Goal: Task Accomplishment & Management: Manage account settings

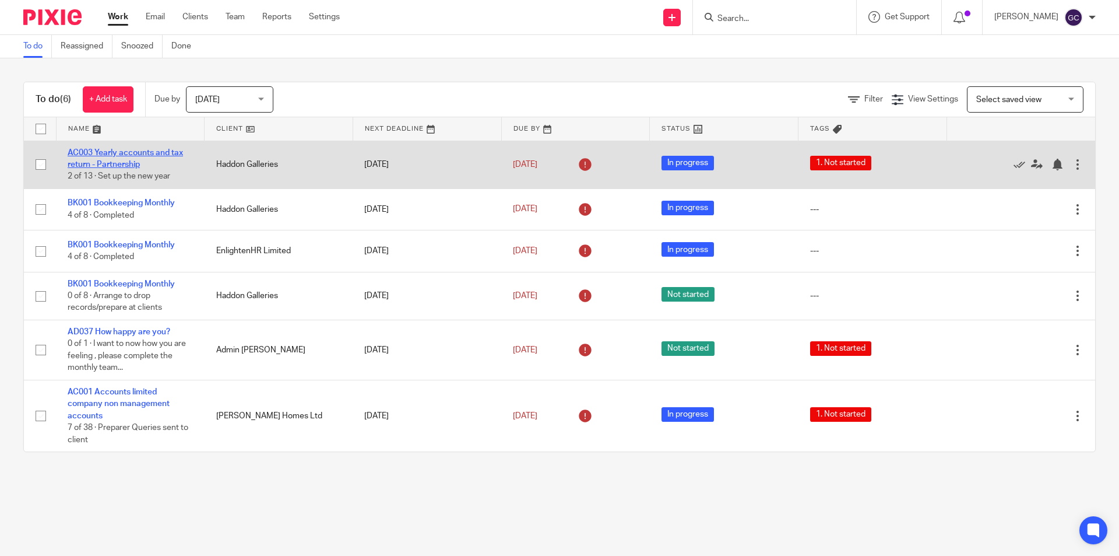
click at [127, 164] on link "AC003 Yearly accounts and tax return - Partnership" at bounding box center [125, 159] width 115 height 20
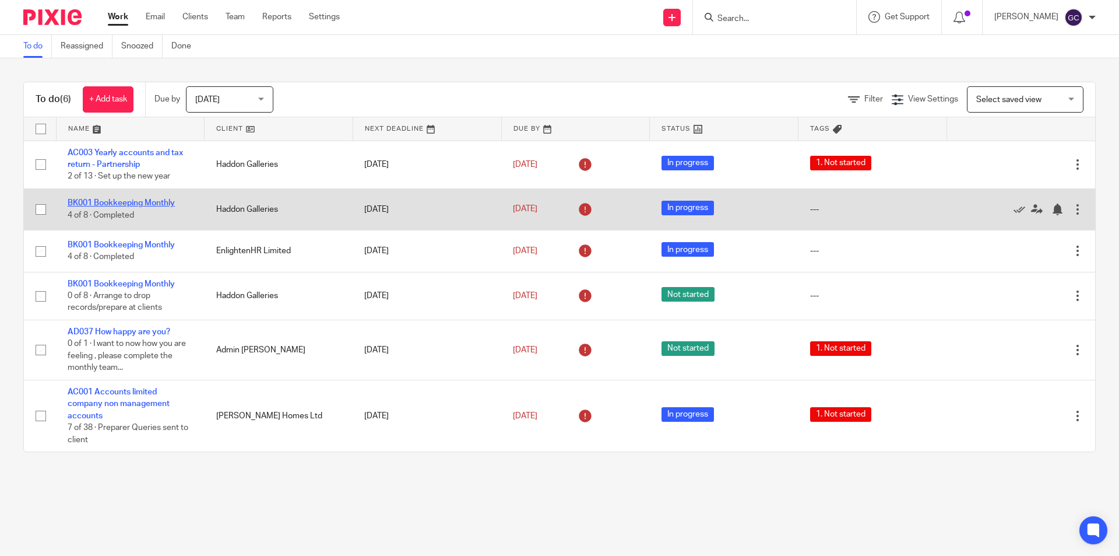
click at [111, 199] on link "BK001 Bookkeeping Monthly" at bounding box center [121, 203] width 107 height 8
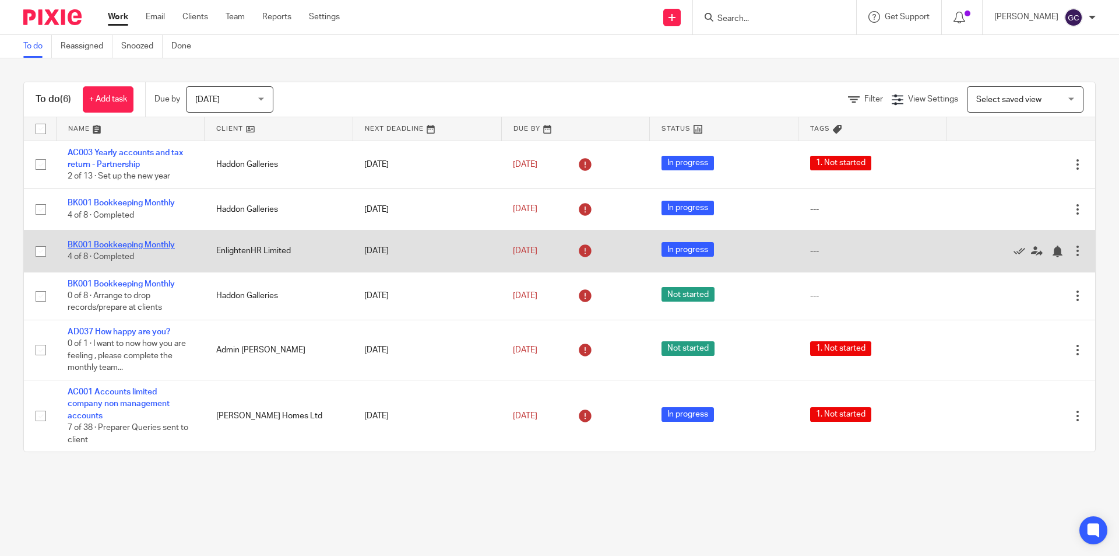
click at [118, 244] on link "BK001 Bookkeeping Monthly" at bounding box center [121, 245] width 107 height 8
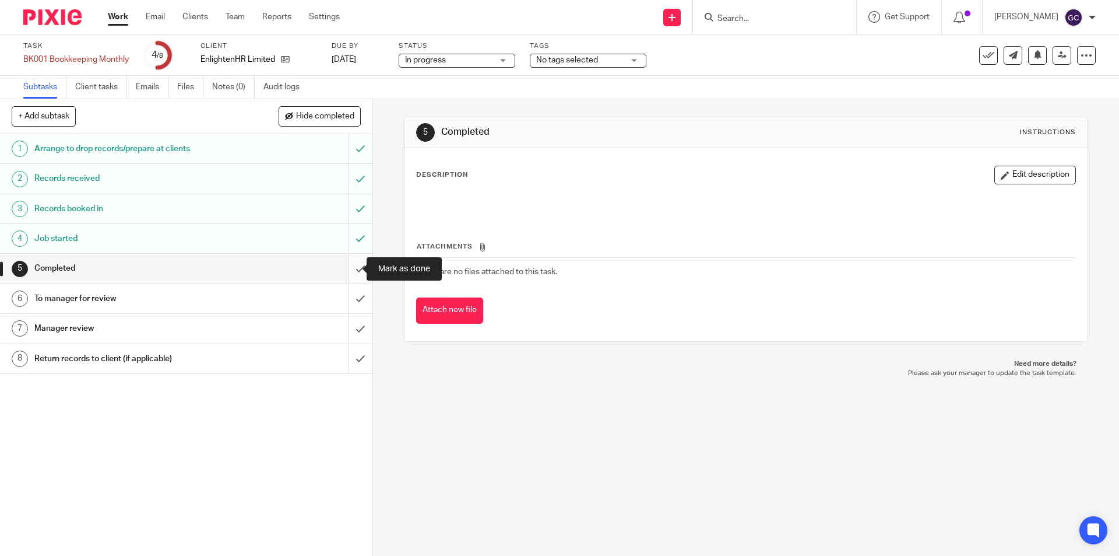
click at [344, 269] on input "submit" at bounding box center [186, 268] width 373 height 29
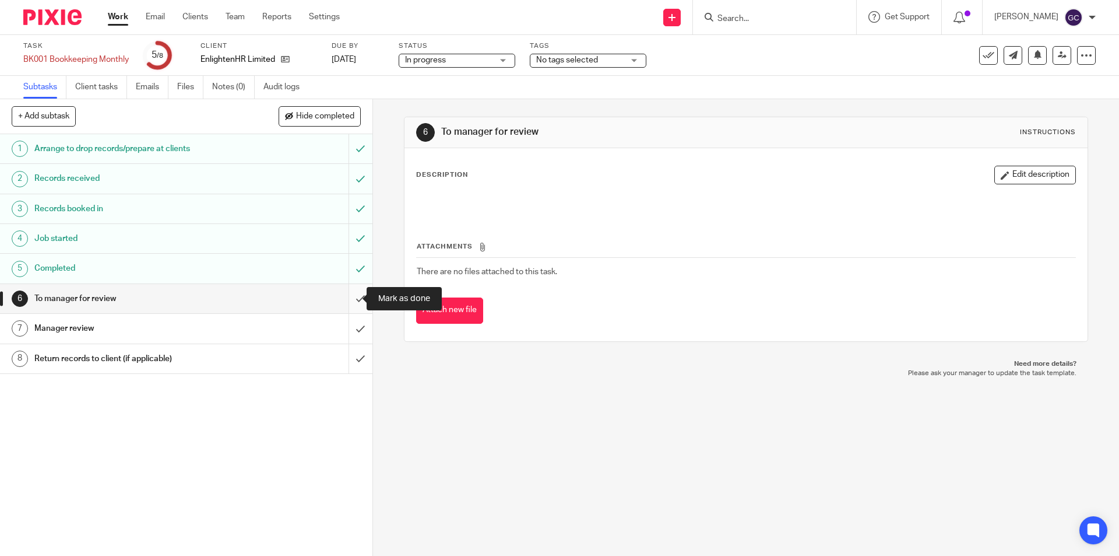
click at [345, 296] on input "submit" at bounding box center [186, 298] width 373 height 29
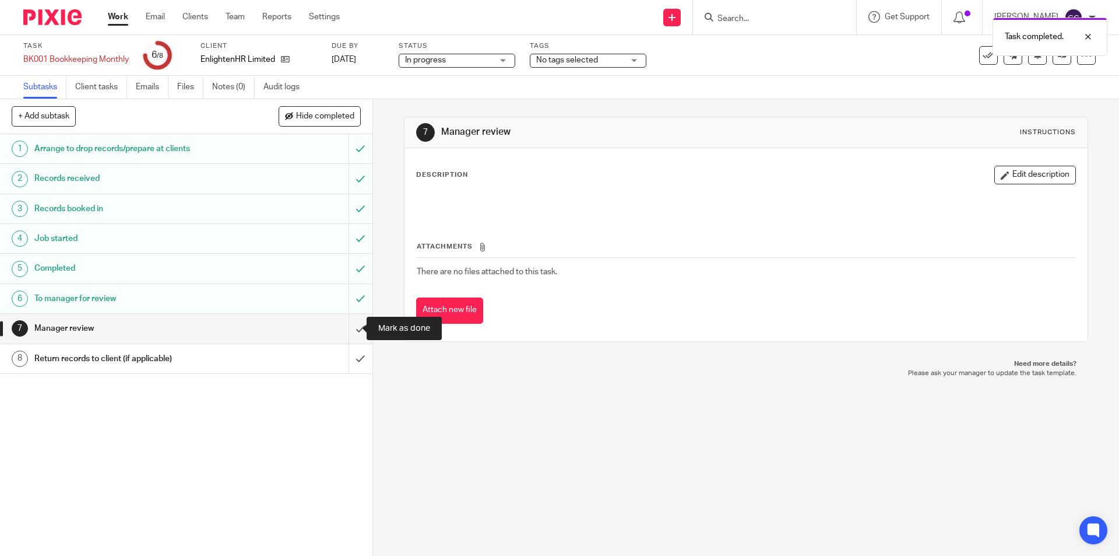
click at [349, 327] on input "submit" at bounding box center [186, 328] width 373 height 29
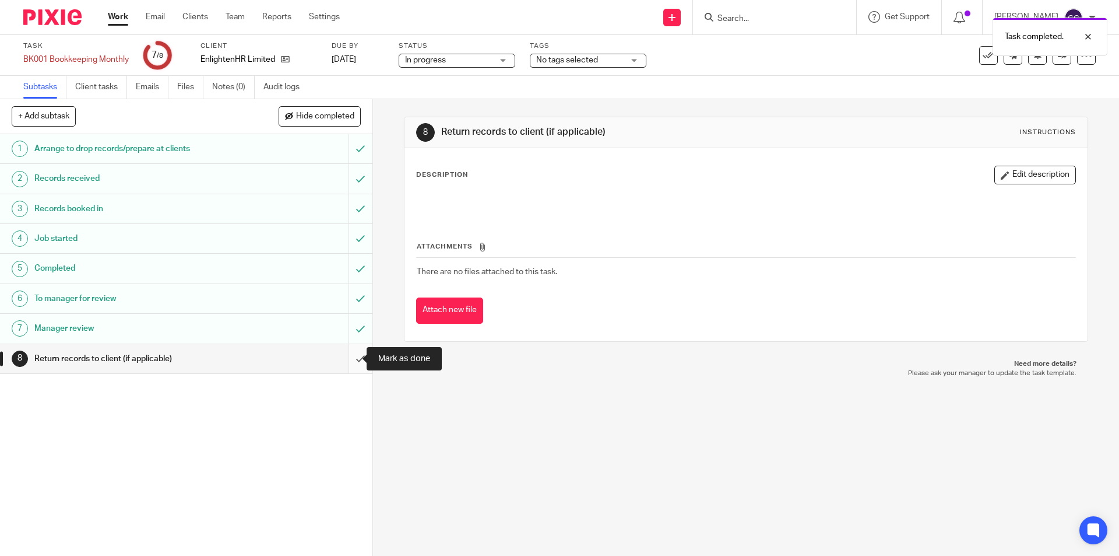
click at [345, 361] on input "submit" at bounding box center [186, 358] width 373 height 29
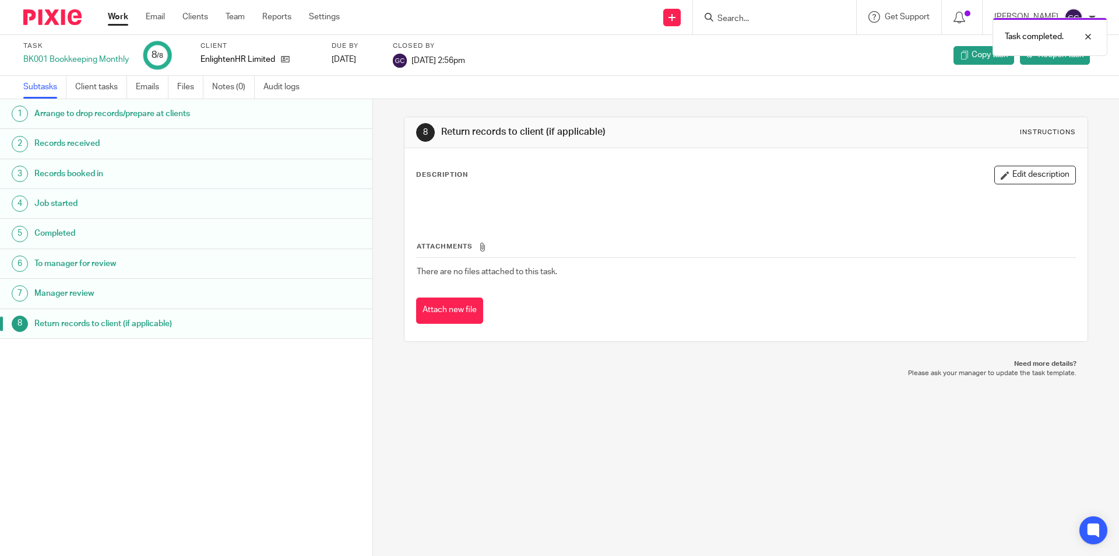
click at [104, 320] on h1 "Return records to client (if applicable)" at bounding box center [143, 323] width 218 height 17
click at [1041, 54] on span "Reopen task" at bounding box center [1060, 55] width 45 height 12
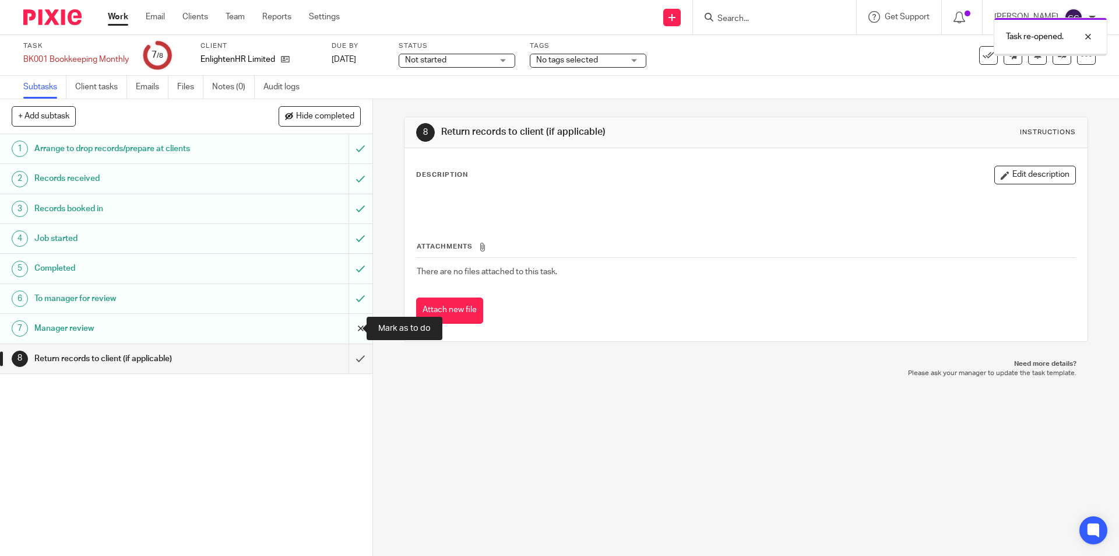
click at [347, 325] on input "submit" at bounding box center [186, 328] width 373 height 29
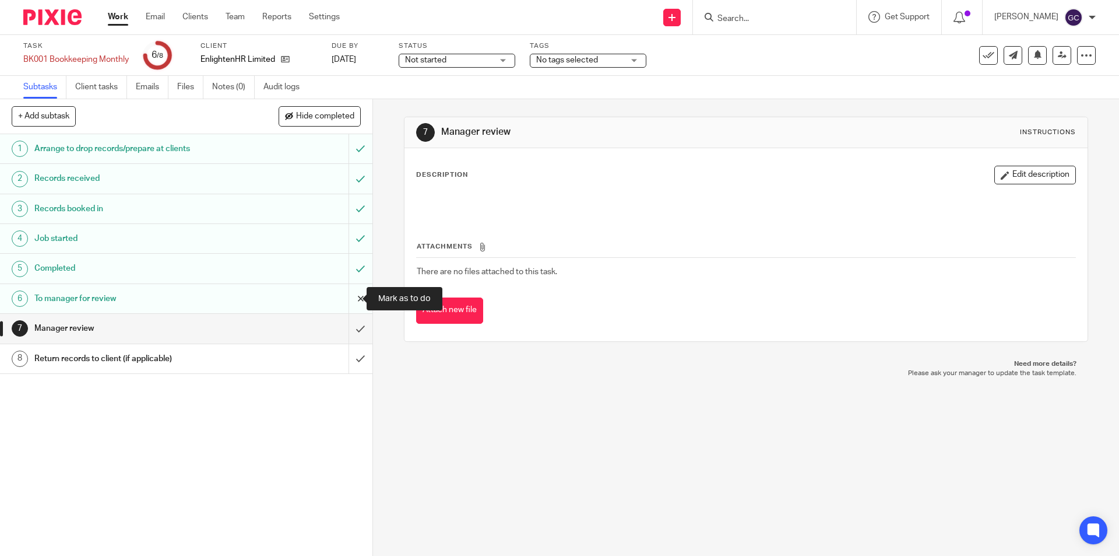
click at [349, 299] on input "submit" at bounding box center [186, 298] width 373 height 29
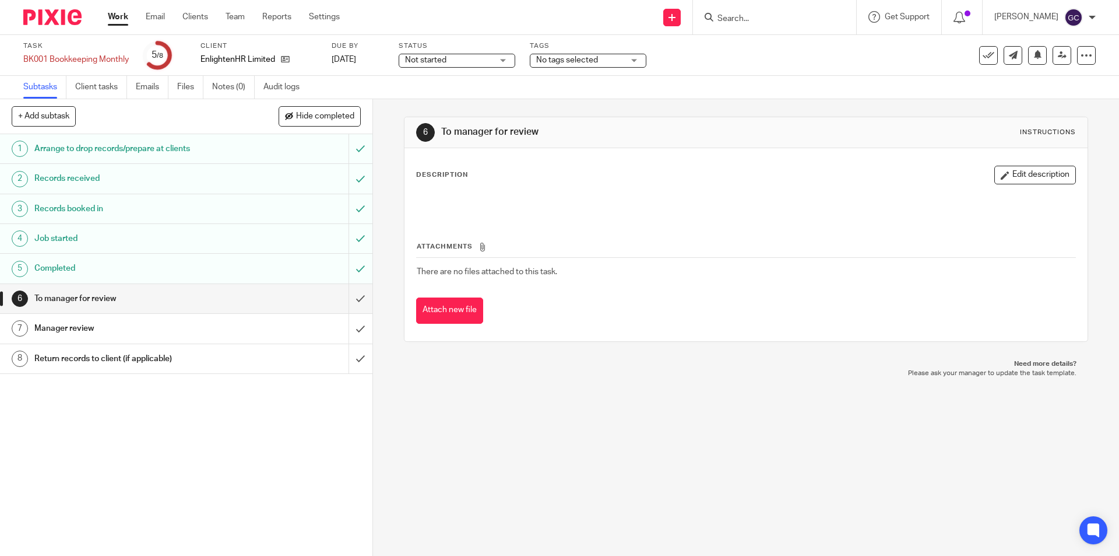
click at [53, 14] on img at bounding box center [52, 17] width 58 height 16
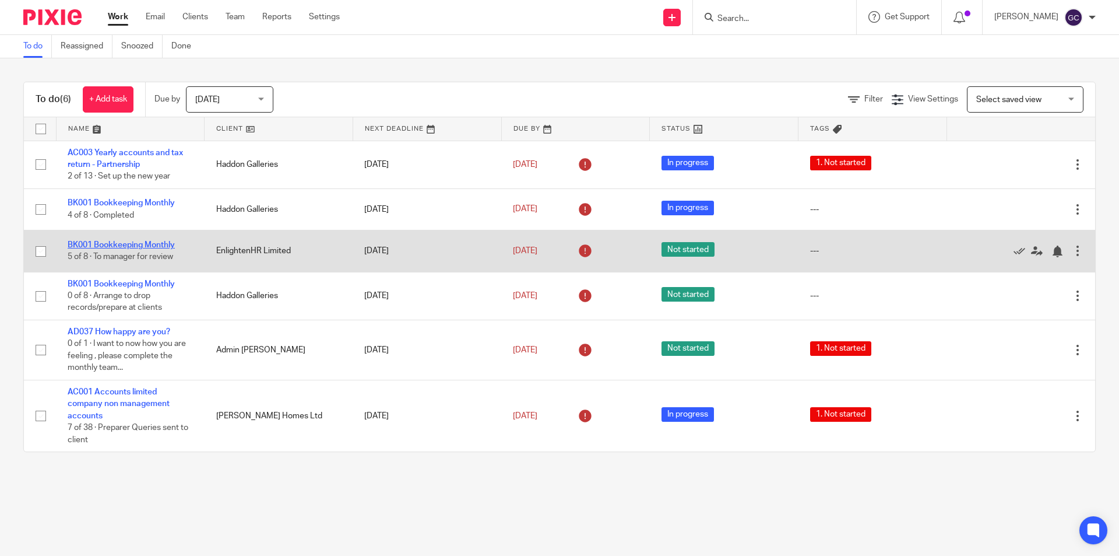
click at [159, 245] on link "BK001 Bookkeeping Monthly" at bounding box center [121, 245] width 107 height 8
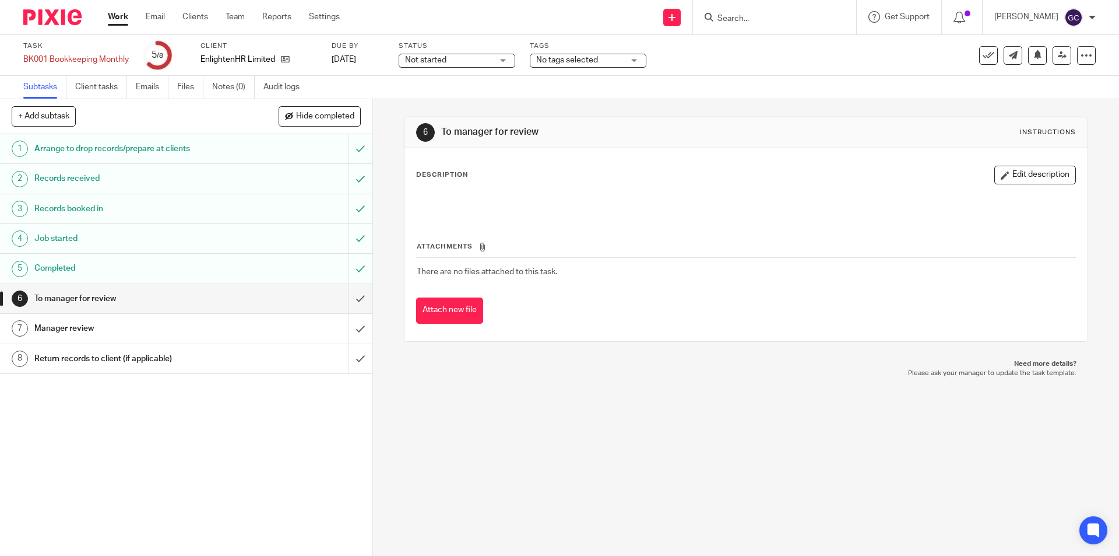
click at [446, 50] on div "Status Not started Not started Not started In progress 1" at bounding box center [457, 55] width 117 height 28
click at [447, 59] on span "Not started" at bounding box center [425, 60] width 41 height 8
click at [449, 99] on span "In progress" at bounding box center [428, 103] width 41 height 8
click at [53, 15] on img at bounding box center [52, 17] width 58 height 16
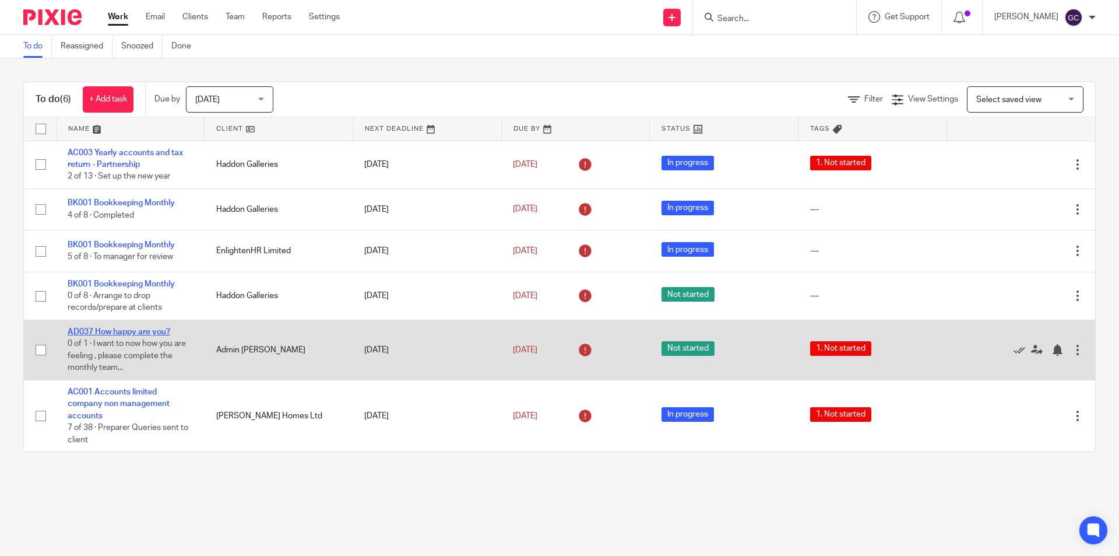
click at [137, 328] on link "AD037 How happy are you?" at bounding box center [119, 332] width 103 height 8
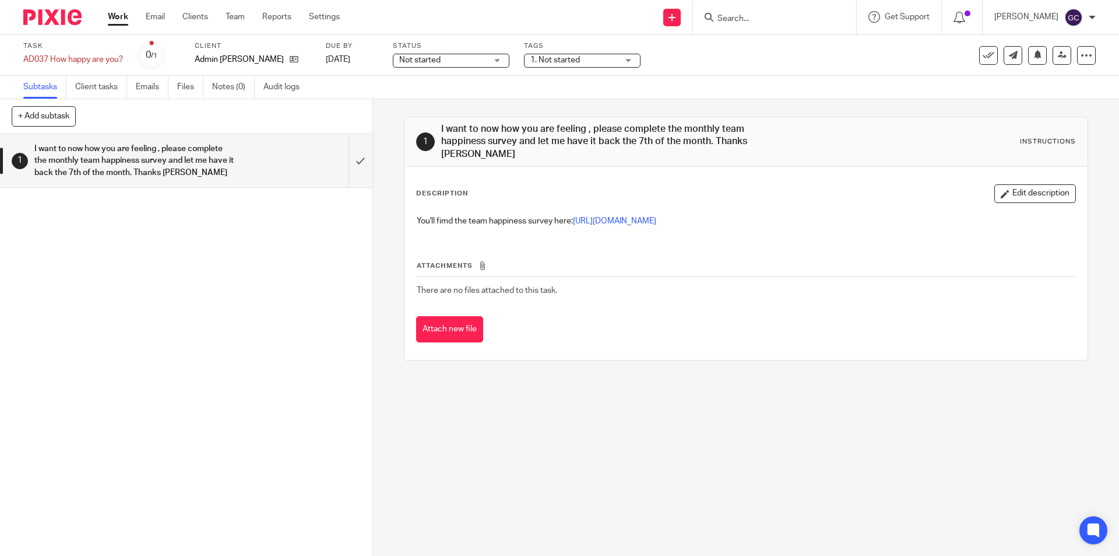
click at [171, 152] on h1 "I want to now how you are feeling , please complete the monthly team happiness …" at bounding box center [135, 160] width 202 height 41
click at [599, 222] on link "[URL][DOMAIN_NAME]" at bounding box center [614, 221] width 83 height 8
click at [349, 162] on input "submit" at bounding box center [186, 160] width 373 height 53
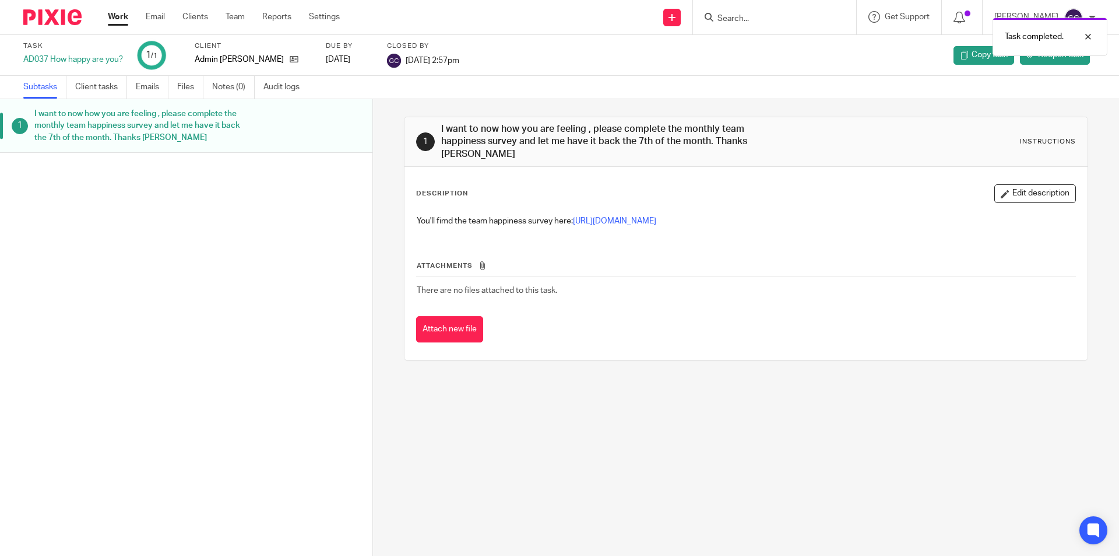
click at [59, 22] on img at bounding box center [52, 17] width 58 height 16
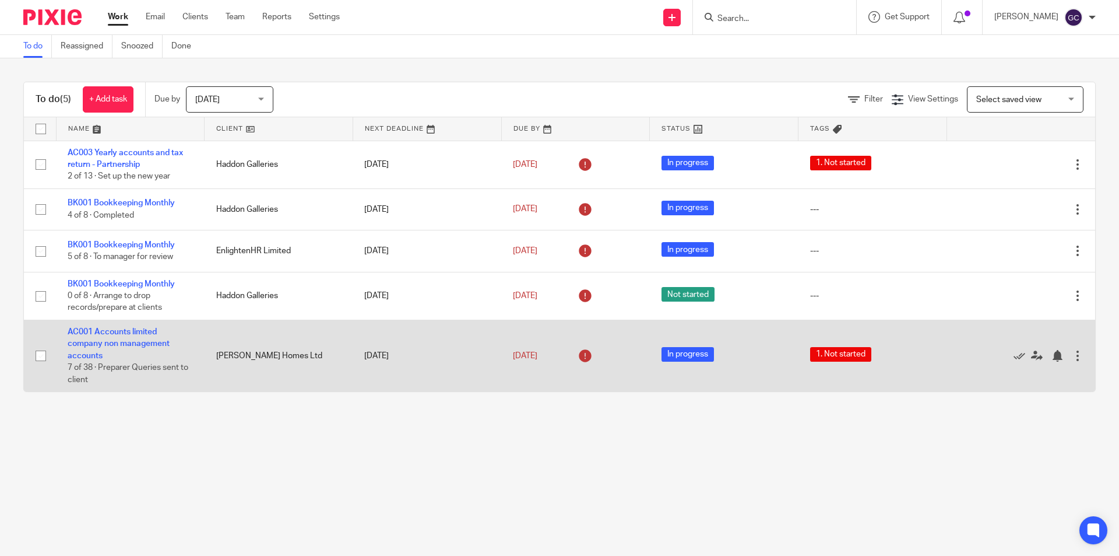
click at [152, 336] on td "AC001 Accounts limited company non management accounts 7 of 38 · Preparer Queri…" at bounding box center [130, 356] width 149 height 72
click at [140, 336] on td "AC001 Accounts limited company non management accounts 7 of 38 · Preparer Queri…" at bounding box center [130, 356] width 149 height 72
click at [135, 342] on link "AC001 Accounts limited company non management accounts" at bounding box center [119, 344] width 102 height 32
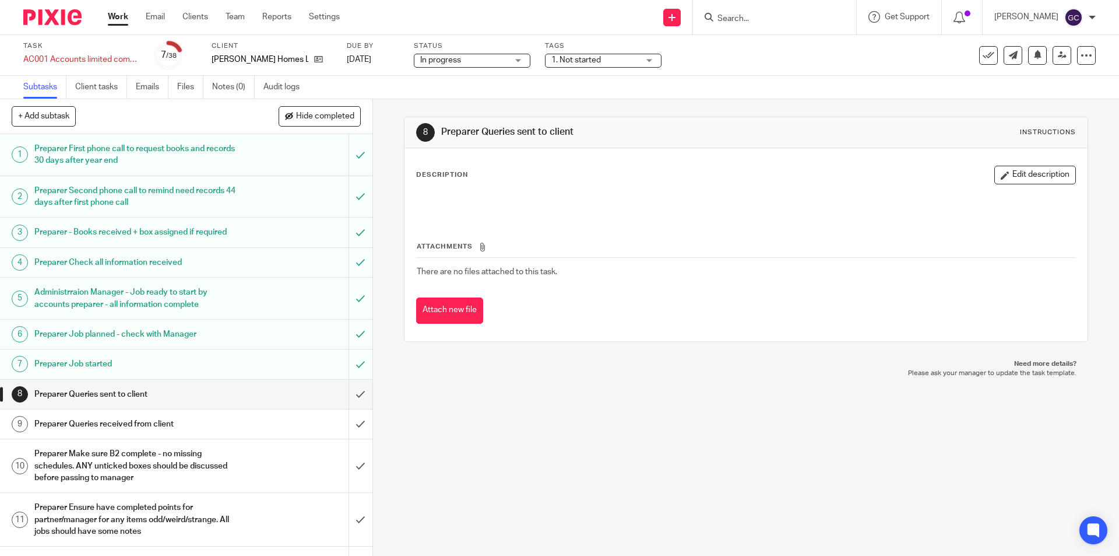
click at [58, 18] on img at bounding box center [52, 17] width 58 height 16
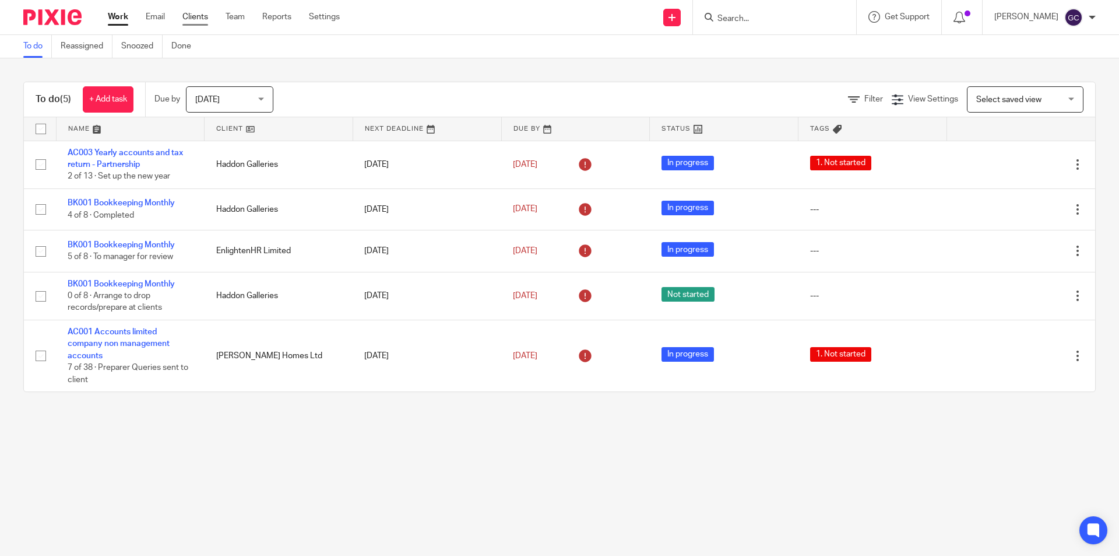
click at [196, 22] on link "Clients" at bounding box center [195, 17] width 26 height 12
